Goal: Task Accomplishment & Management: Manage account settings

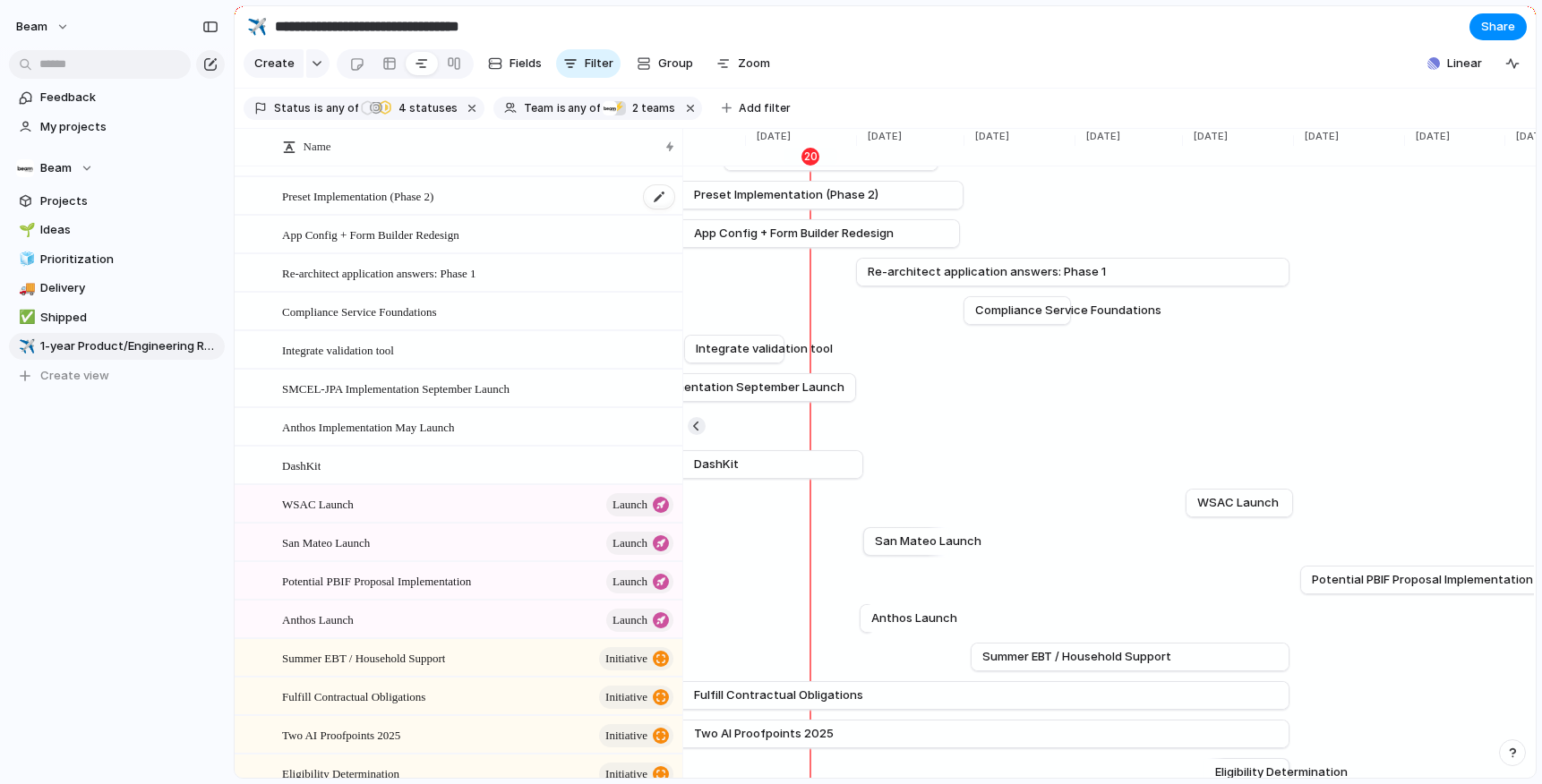
scroll to position [0, 3861]
click at [56, 29] on button "Beam" at bounding box center [43, 27] width 71 height 29
click at [56, 28] on div "Settings Invite members Change theme Sign out" at bounding box center [771, 392] width 1542 height 784
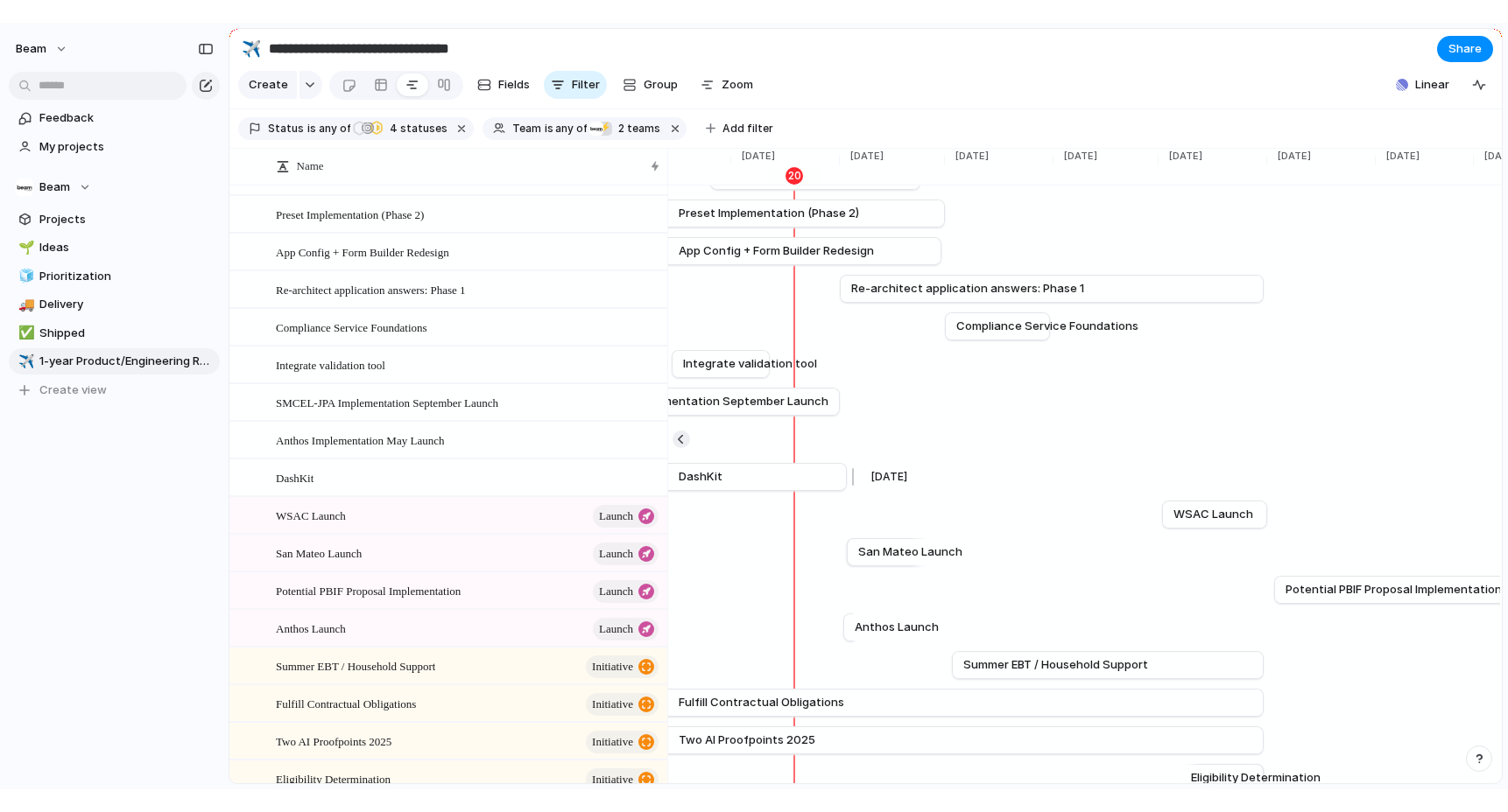
scroll to position [0, 0]
